Goal: Information Seeking & Learning: Learn about a topic

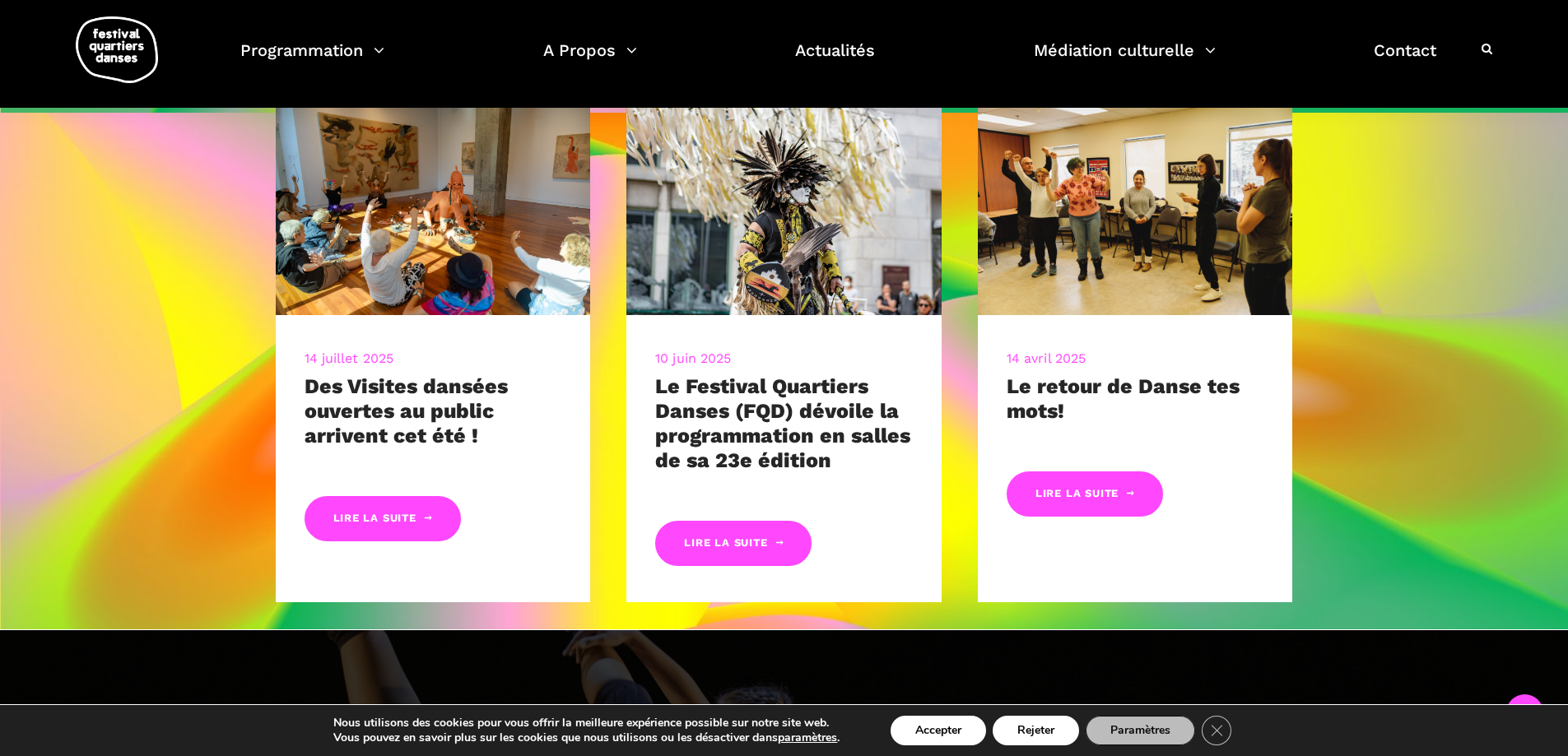
scroll to position [987, 0]
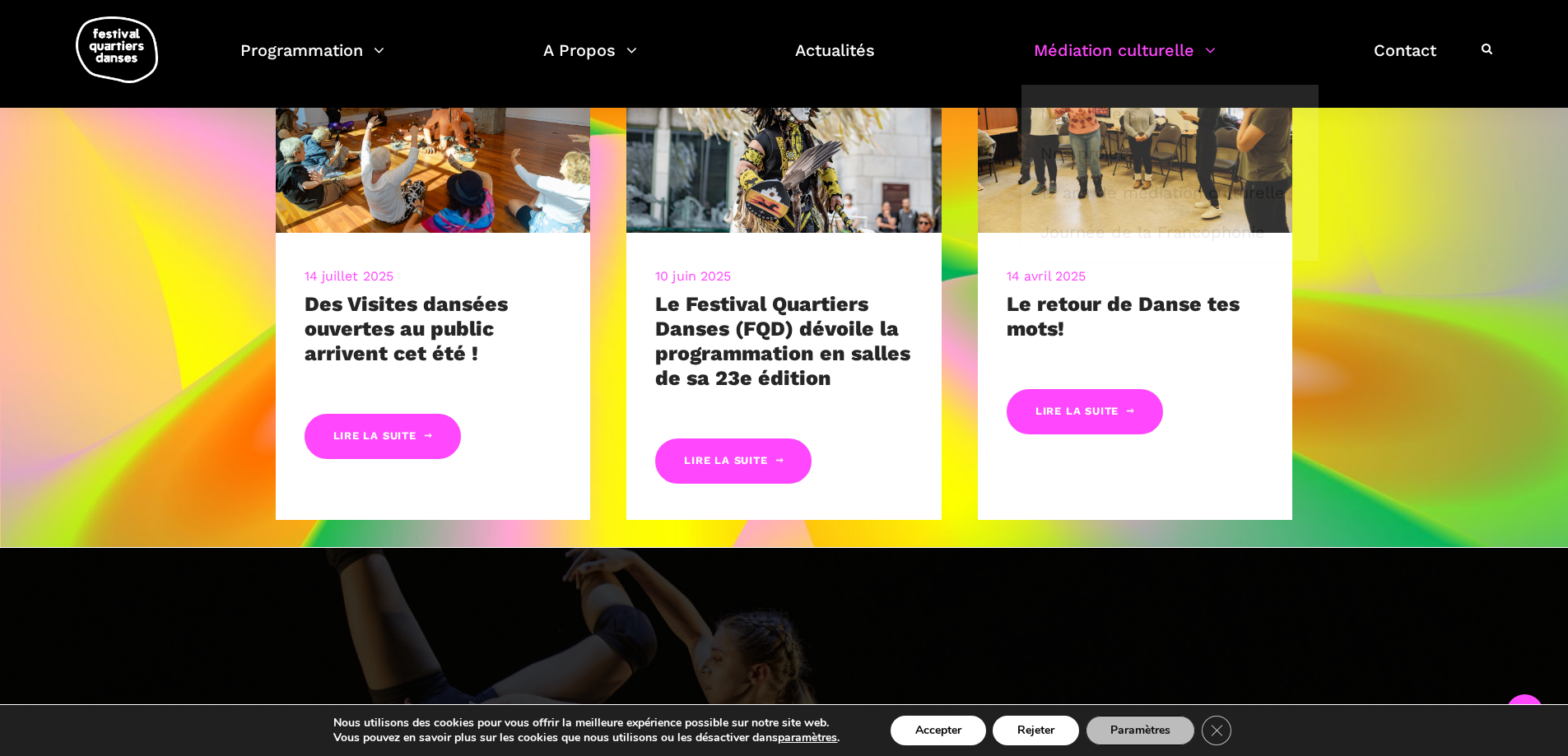
click at [1076, 47] on link "Médiation culturelle" at bounding box center [1124, 61] width 182 height 48
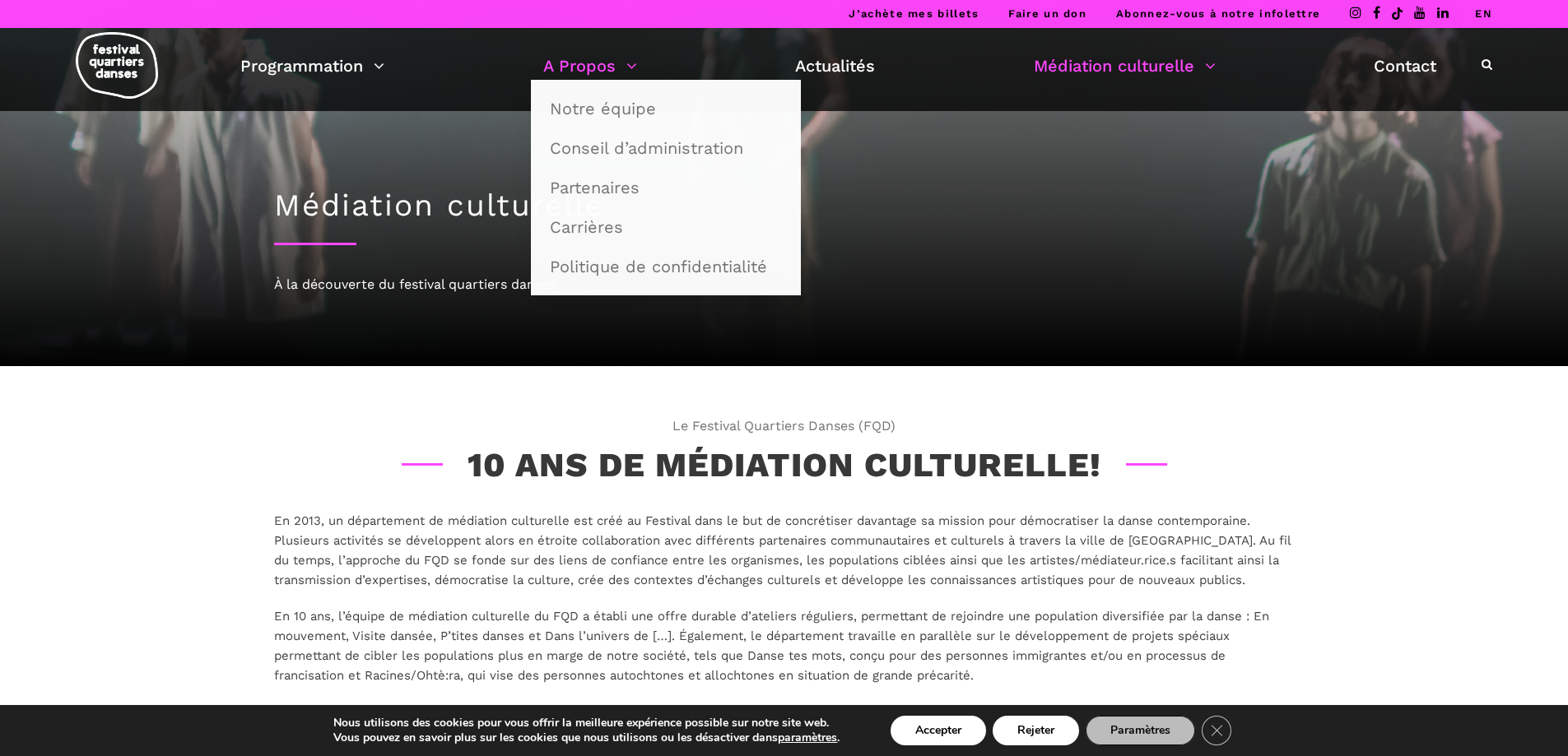
click at [599, 68] on link "A Propos" at bounding box center [590, 66] width 94 height 28
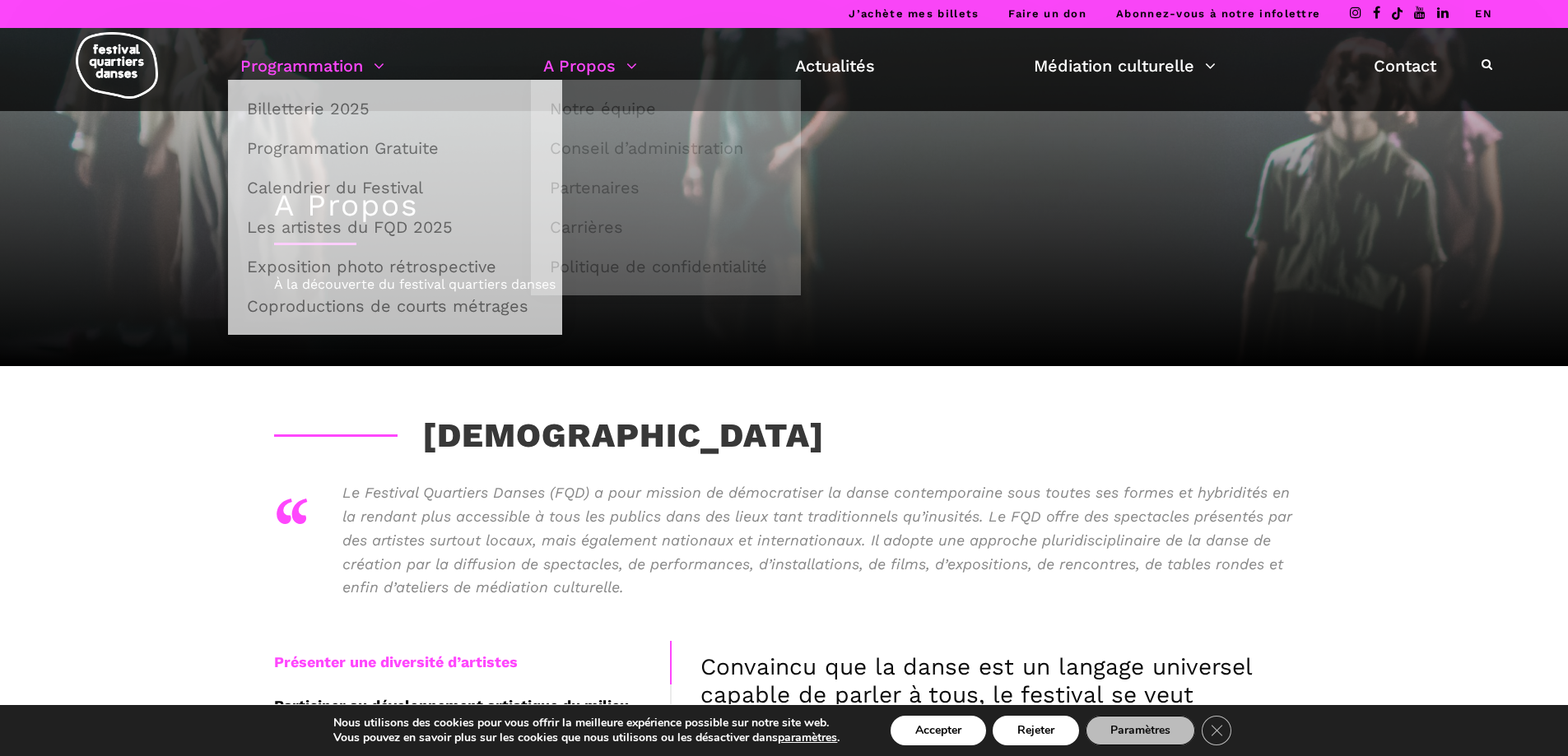
click at [350, 72] on link "Programmation" at bounding box center [312, 66] width 144 height 28
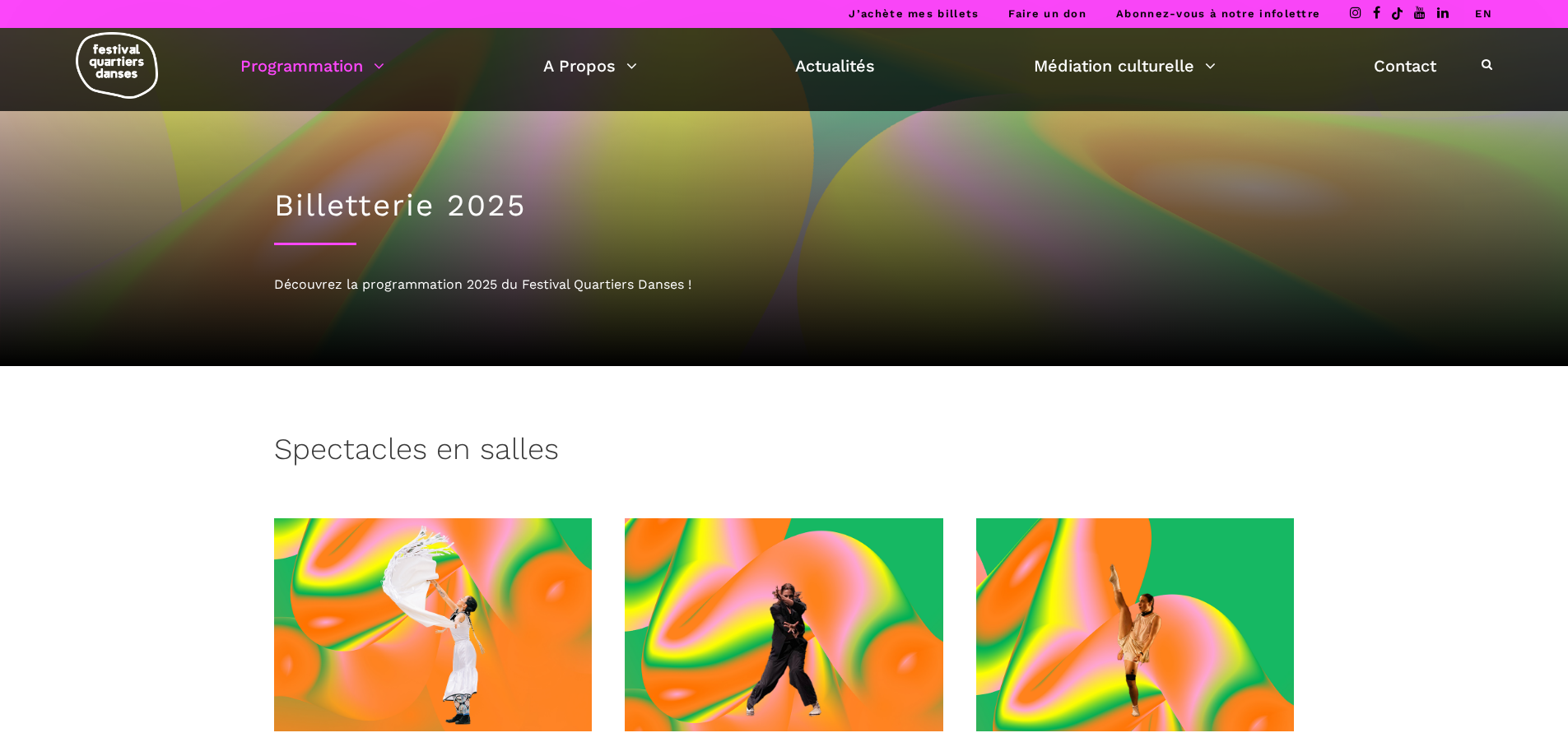
click at [350, 72] on link "Programmation" at bounding box center [312, 66] width 144 height 28
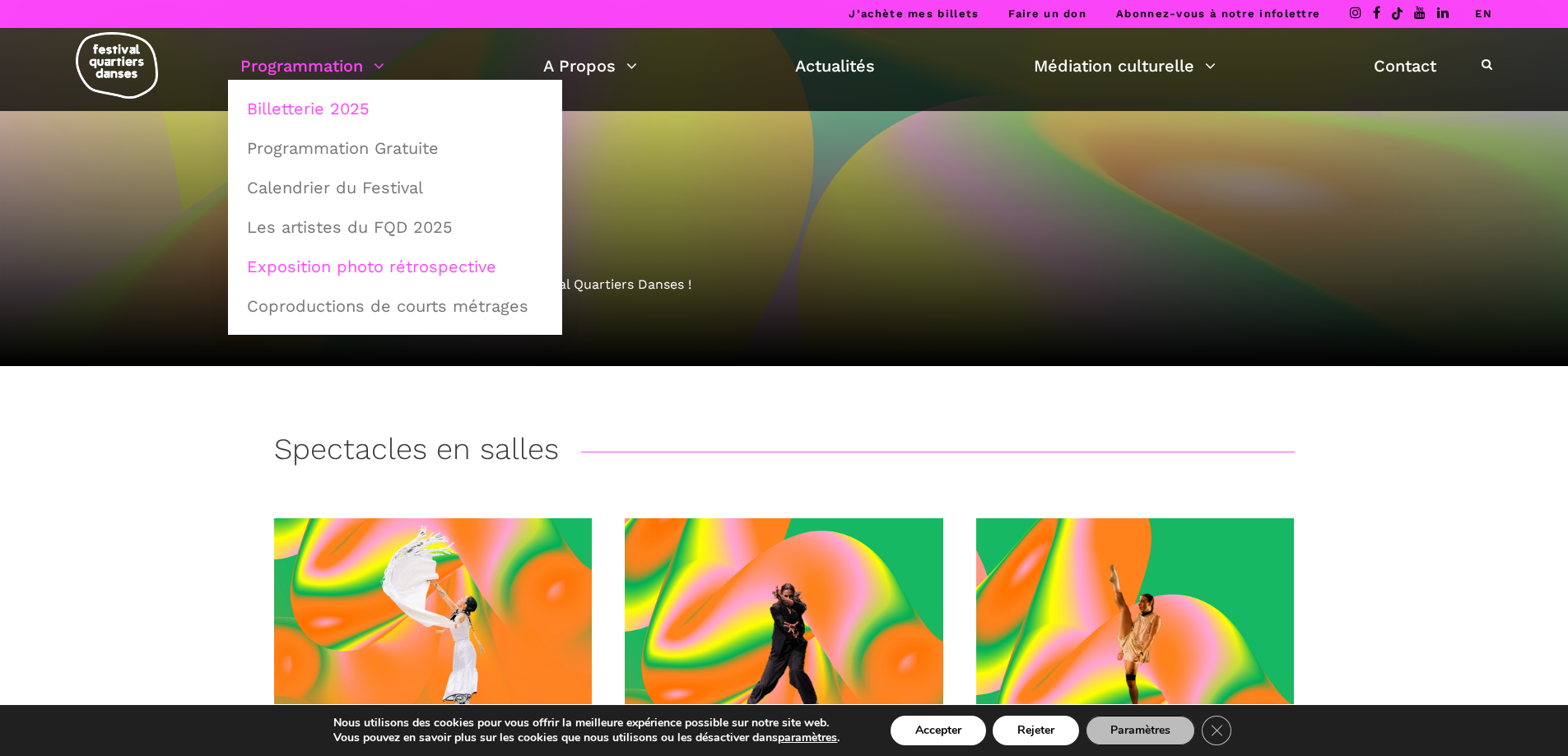
click at [340, 264] on link "Exposition photo rétrospective" at bounding box center [395, 267] width 316 height 38
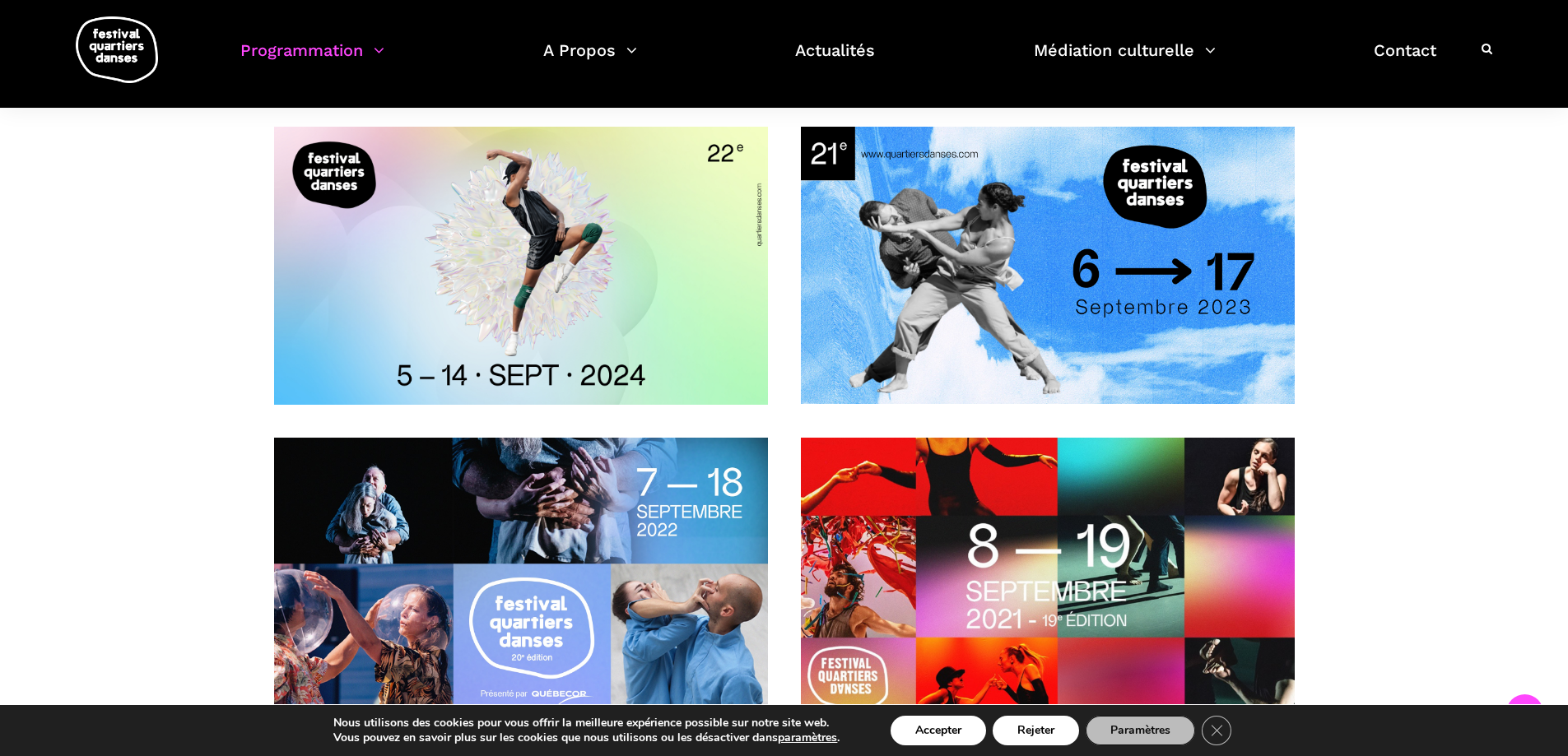
scroll to position [165, 0]
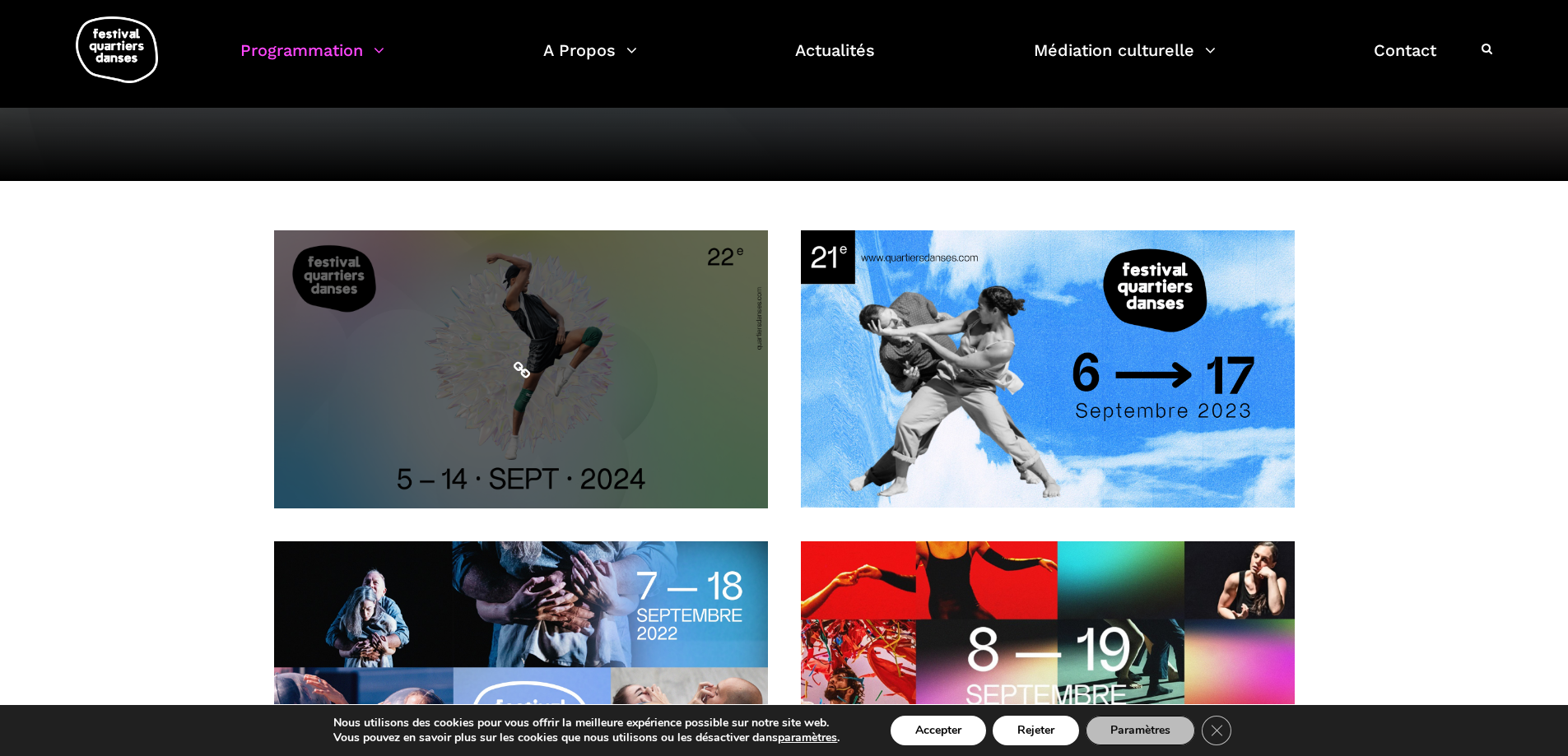
click at [520, 363] on icon at bounding box center [522, 371] width 21 height 21
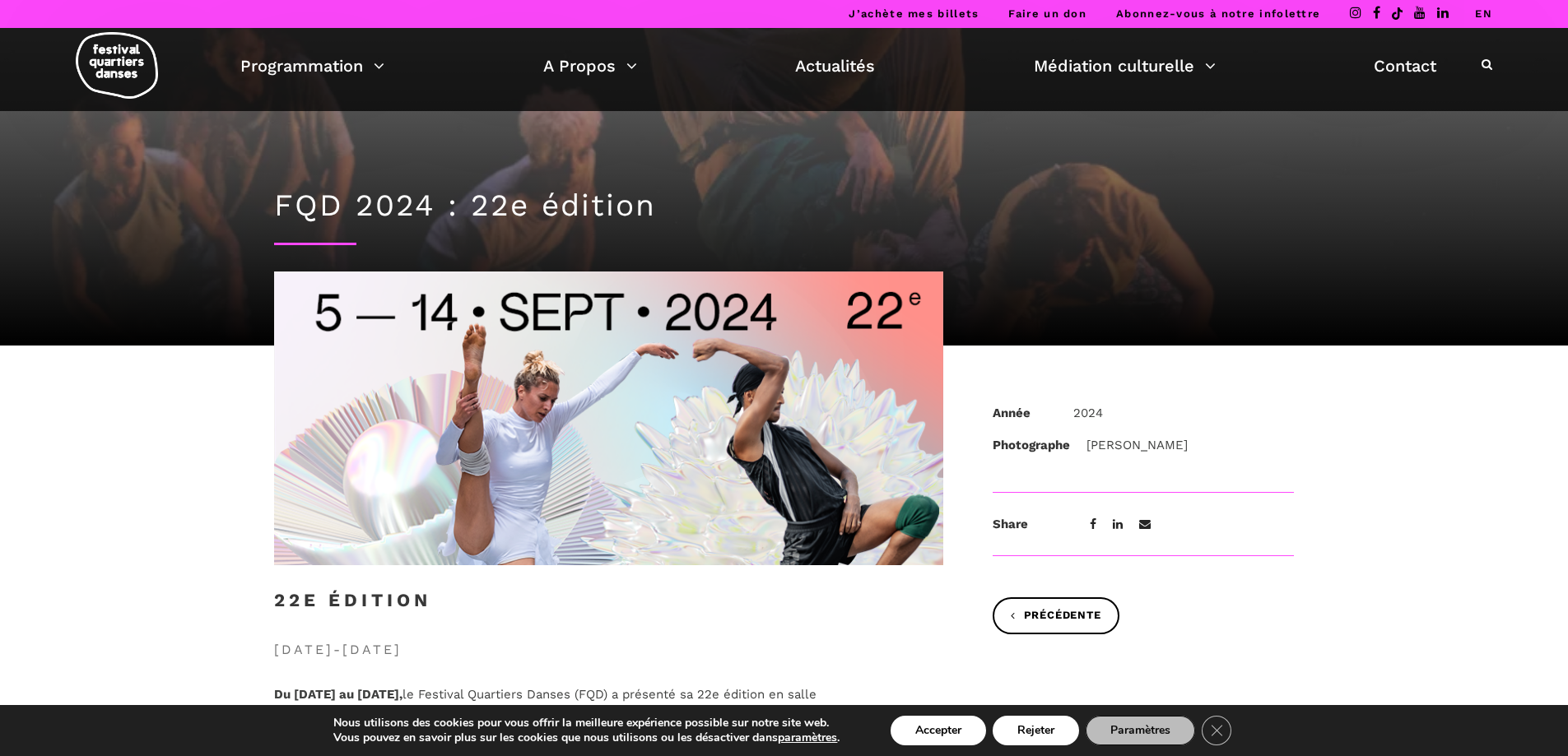
drag, startPoint x: 632, startPoint y: 414, endPoint x: 1333, endPoint y: 587, distance: 722.0
